Goal: Information Seeking & Learning: Check status

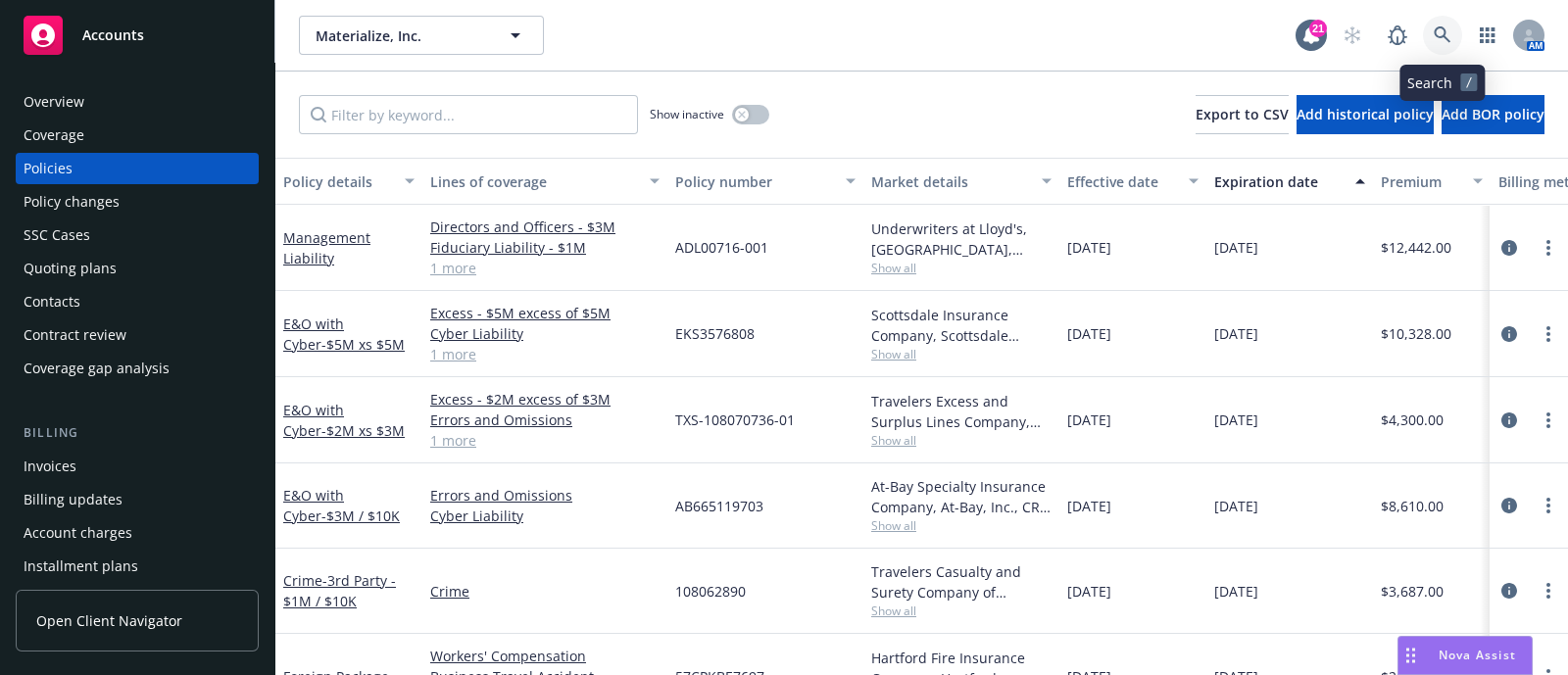
click at [1440, 21] on link at bounding box center [1442, 35] width 39 height 39
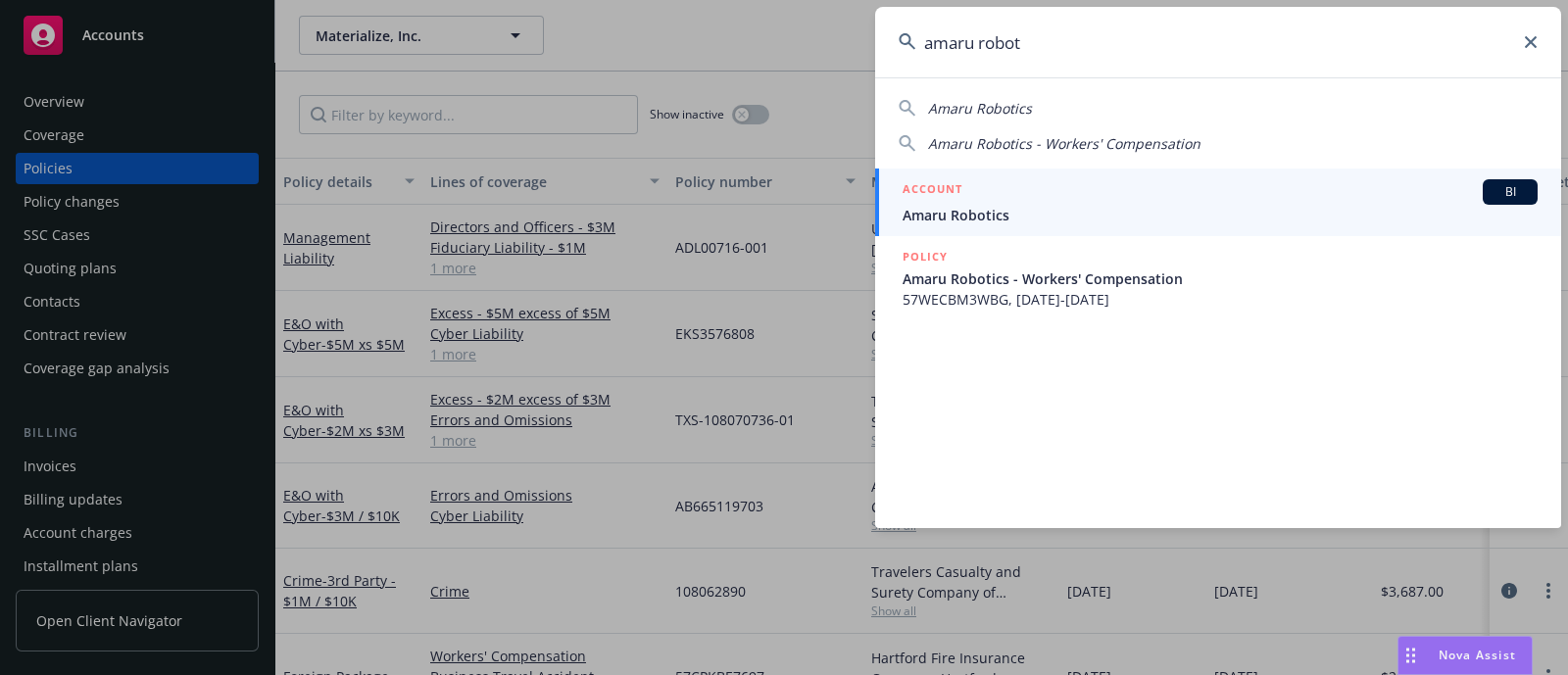
type input "amaru robot"
click at [991, 200] on div "ACCOUNT BI" at bounding box center [1220, 192] width 635 height 26
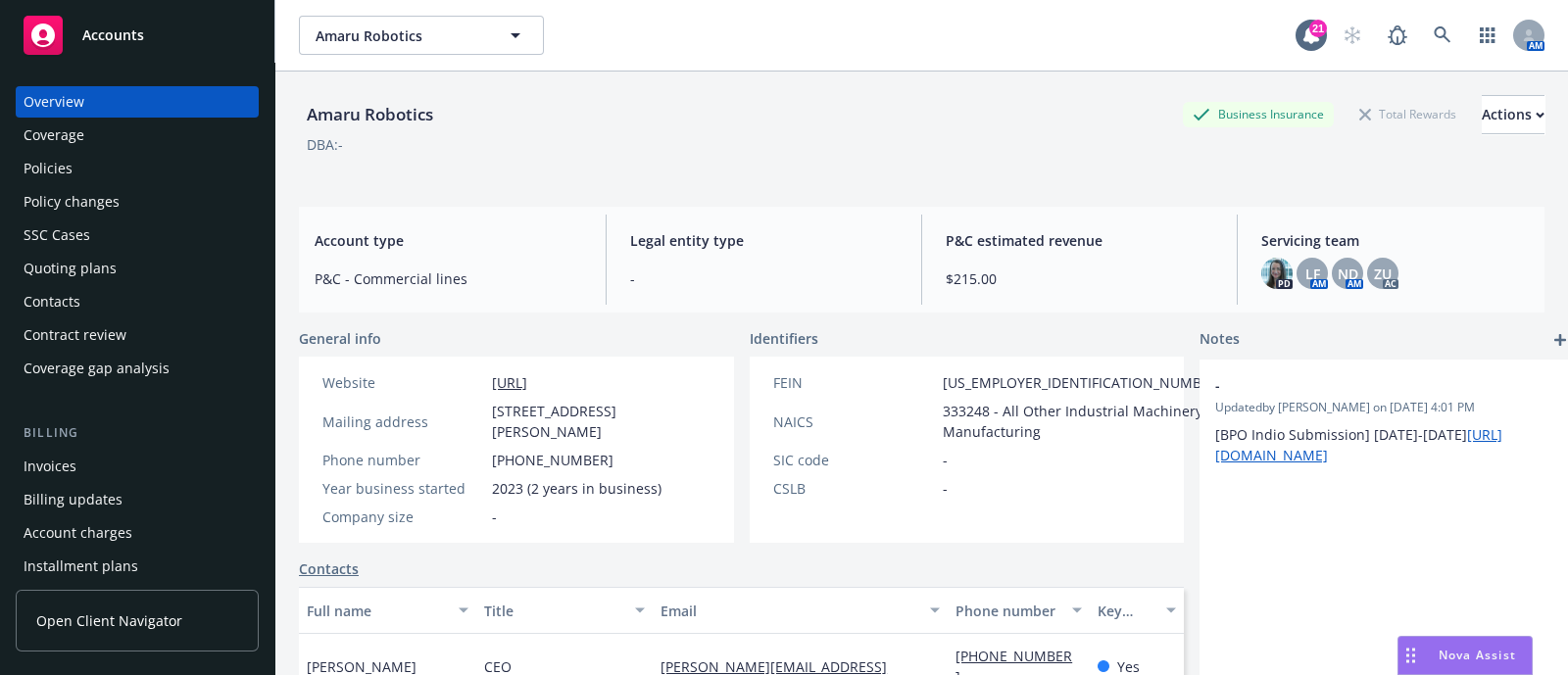
click at [143, 168] on div "Policies" at bounding box center [137, 168] width 227 height 31
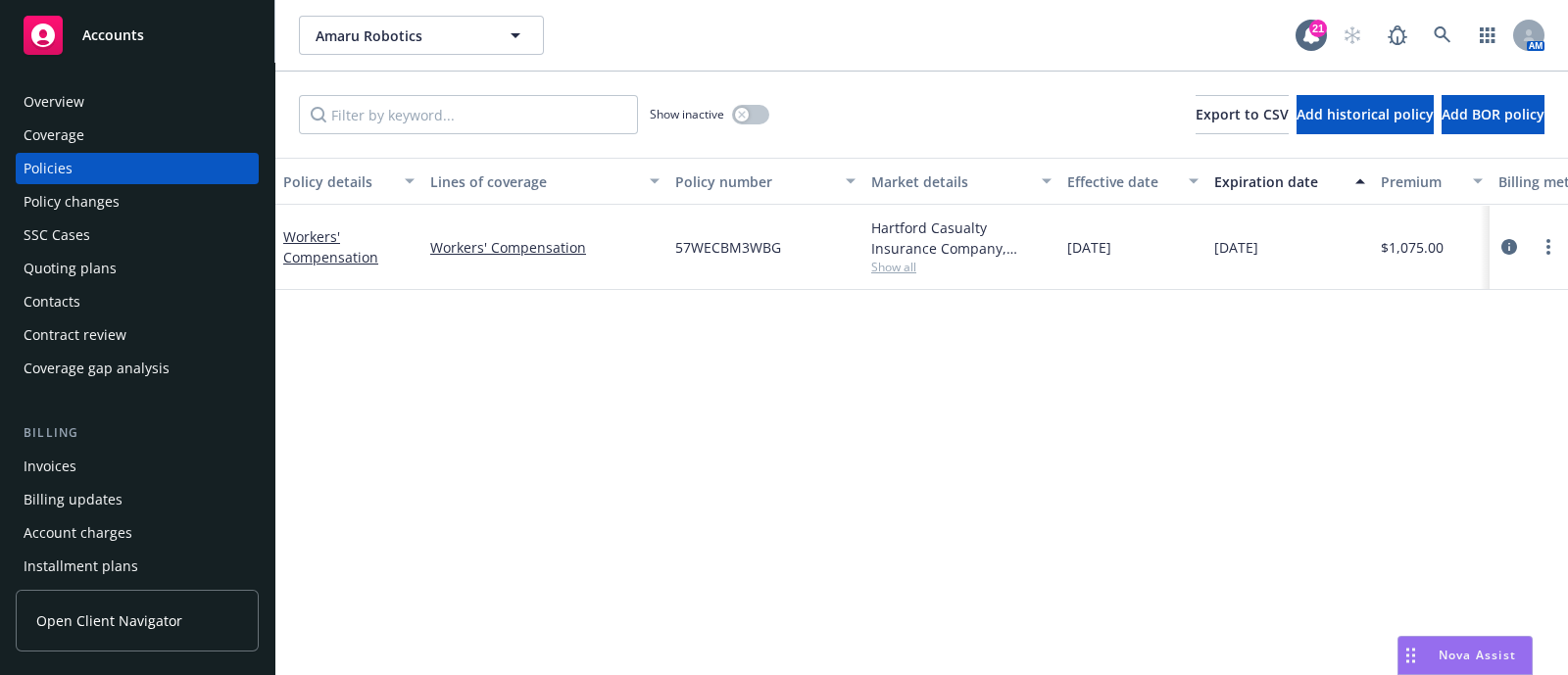
click at [115, 93] on div "Overview" at bounding box center [137, 102] width 227 height 31
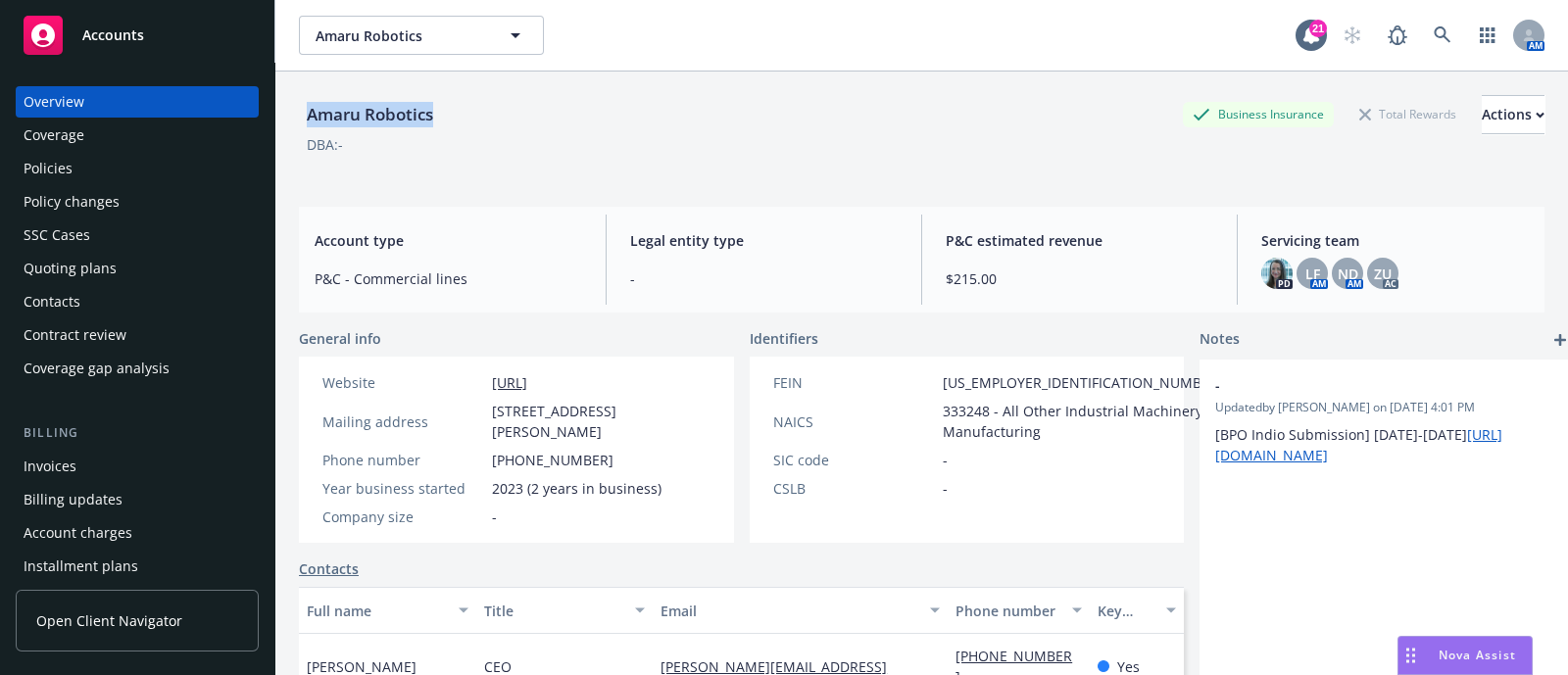
drag, startPoint x: 346, startPoint y: 105, endPoint x: 289, endPoint y: 98, distance: 57.4
click at [289, 98] on div "Amaru Robotics Business Insurance Total Rewards Actions DBA: - Account type P&C…" at bounding box center [921, 409] width 1293 height 675
click at [120, 163] on div "Policies" at bounding box center [137, 168] width 227 height 31
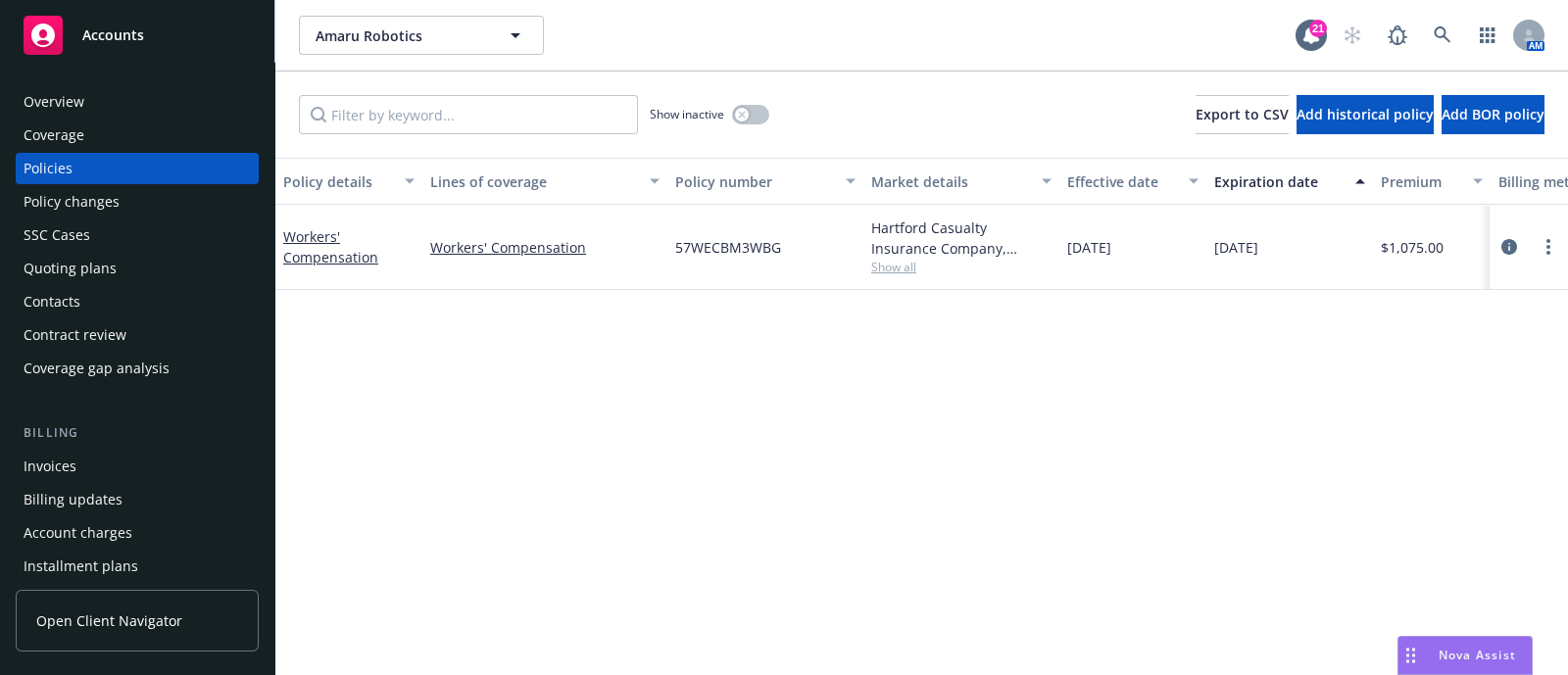
click at [111, 270] on div "Quoting plans" at bounding box center [70, 268] width 93 height 31
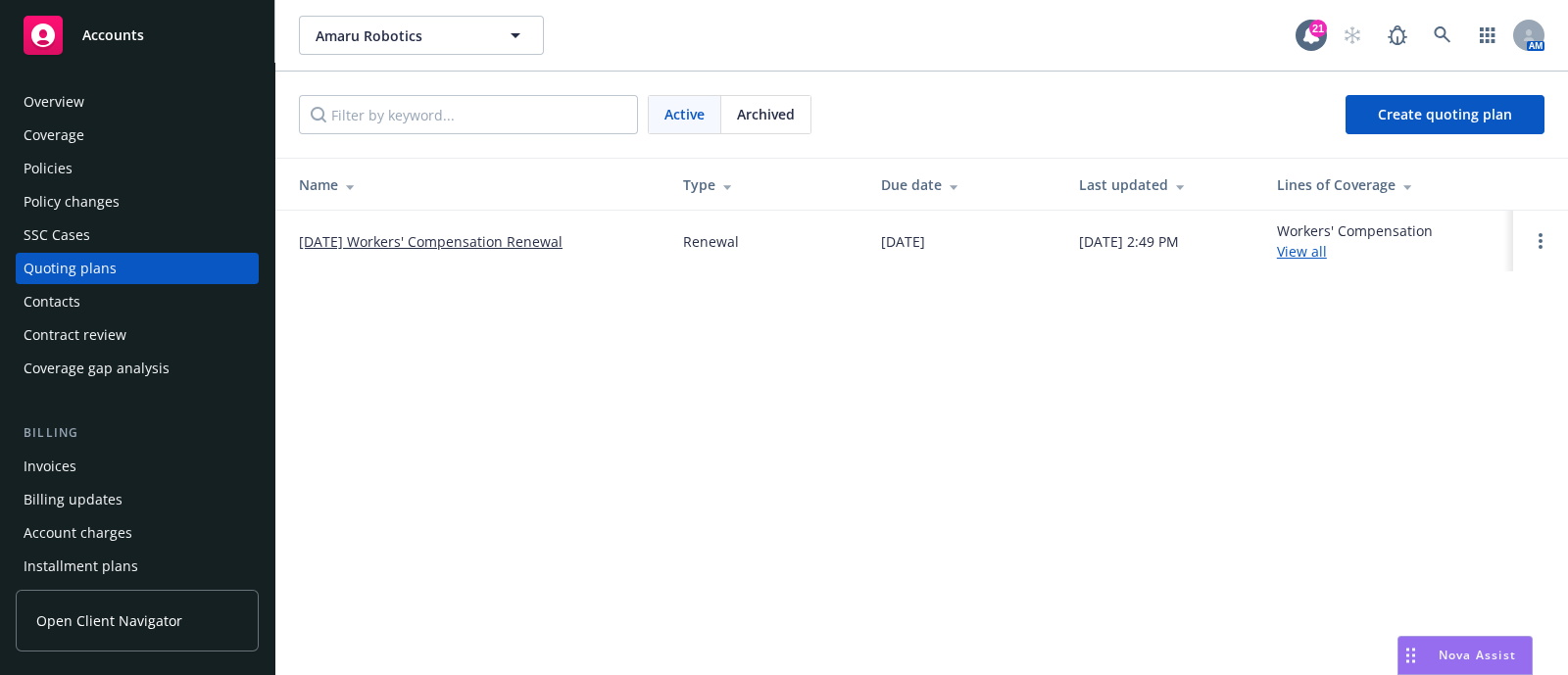
click at [446, 242] on link "[DATE] Workers' Compensation Renewal" at bounding box center [431, 241] width 263 height 21
